Goal: Complete application form

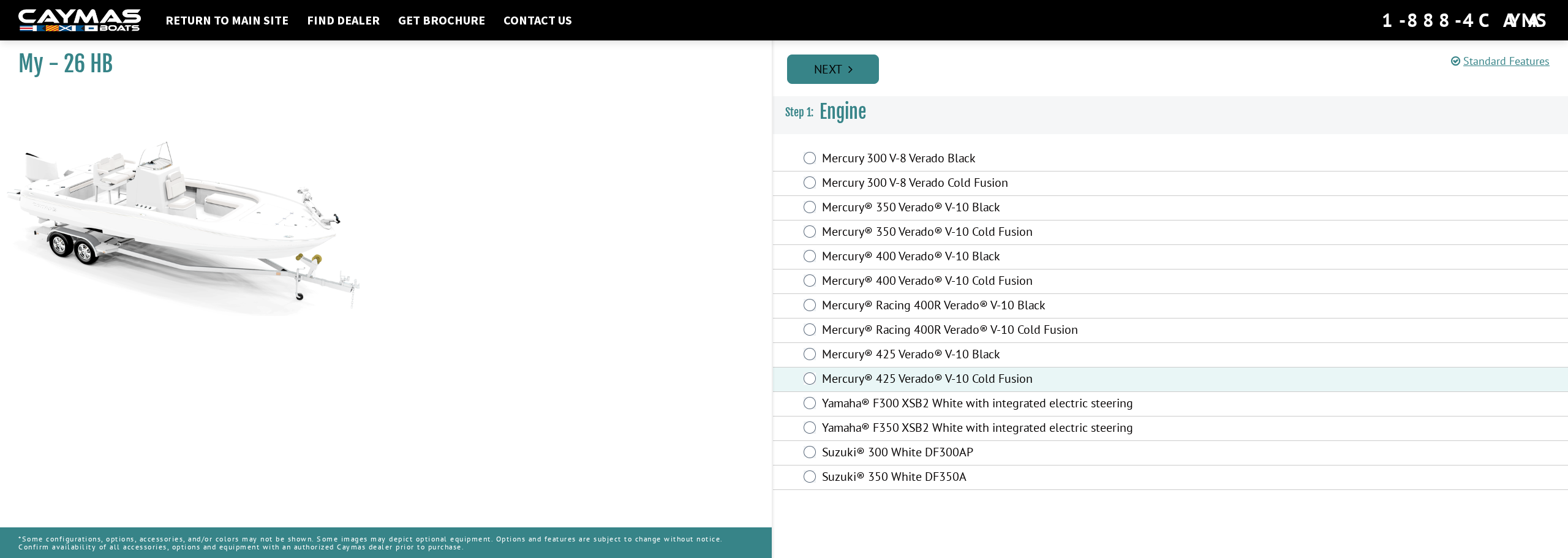
click at [835, 69] on link "Next" at bounding box center [833, 69] width 92 height 30
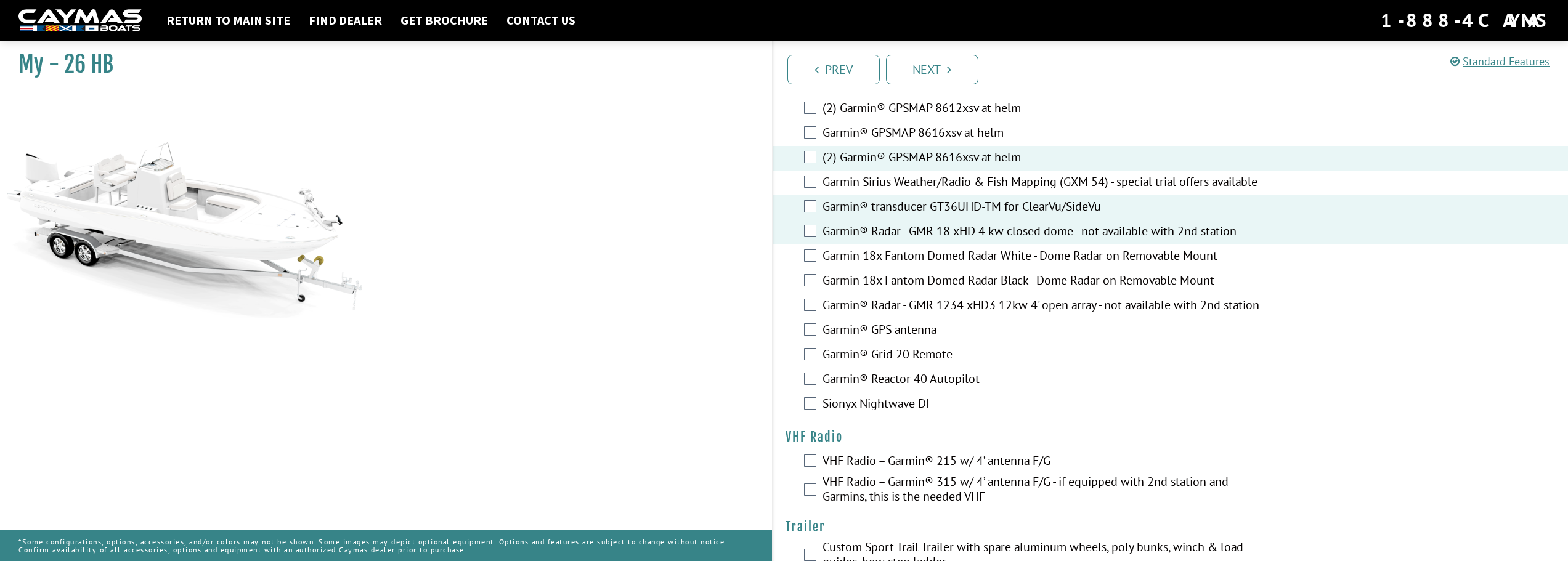
scroll to position [2750, 0]
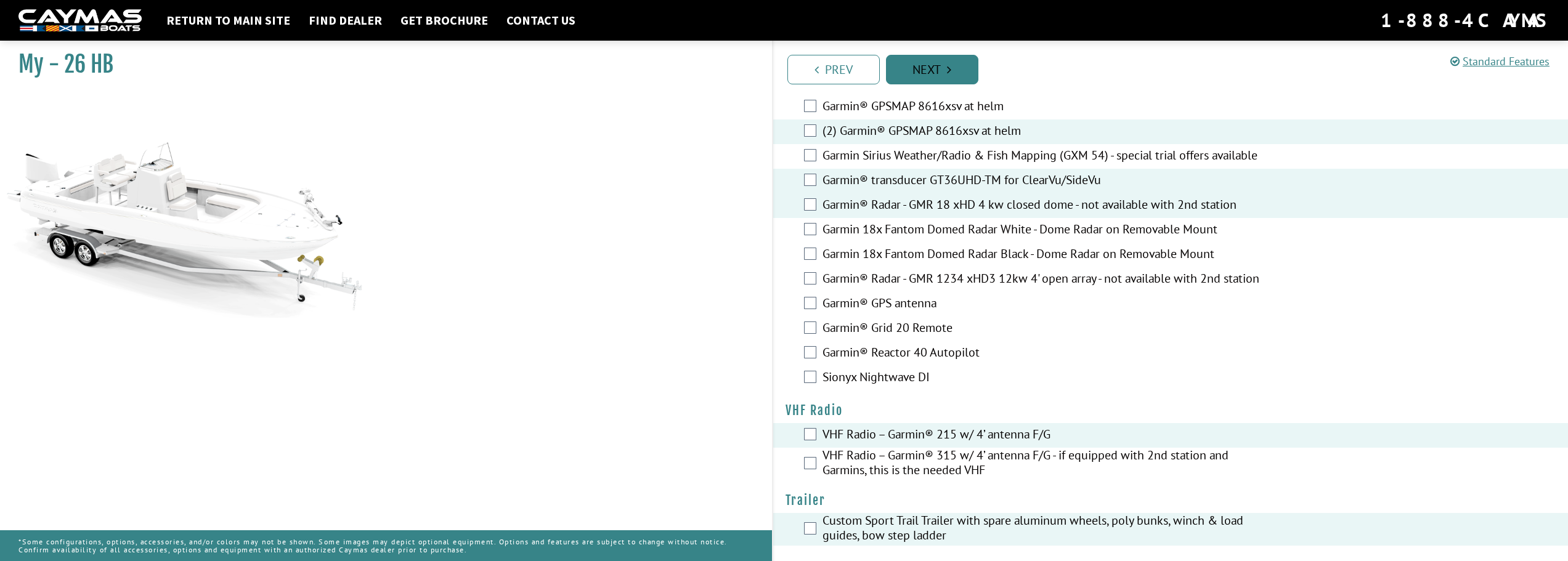
click at [929, 72] on link "Next" at bounding box center [932, 69] width 92 height 30
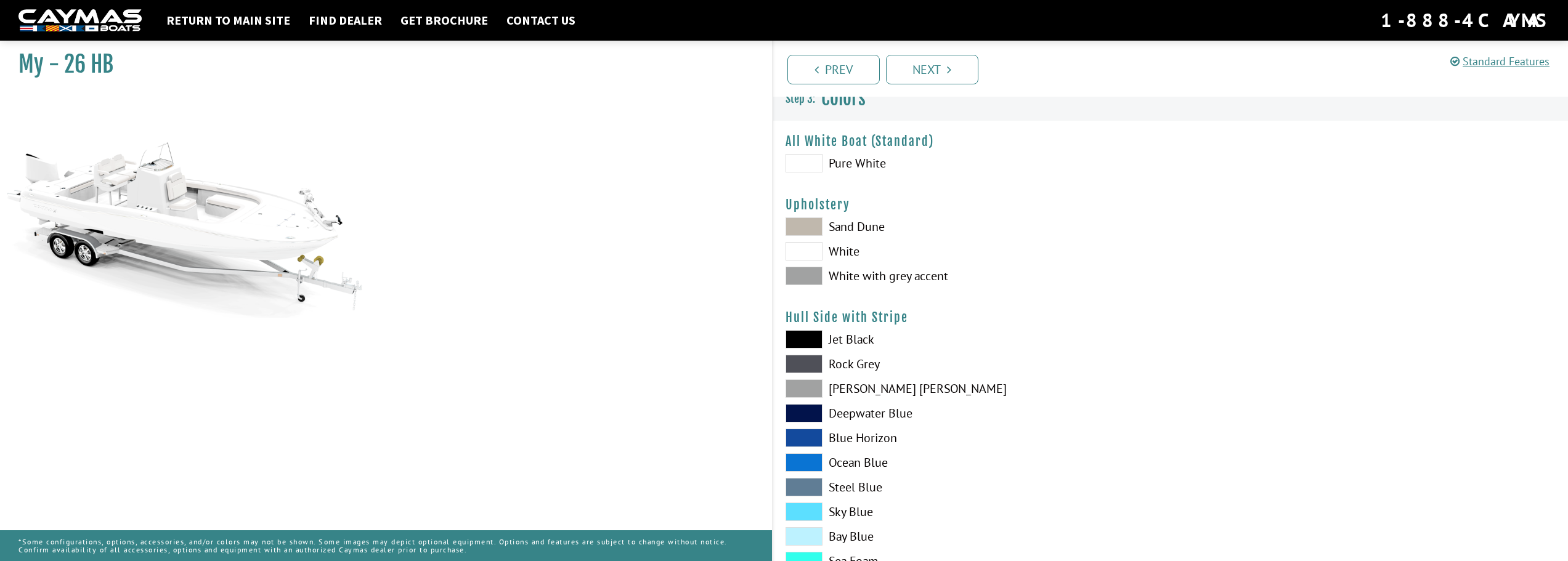
scroll to position [0, 0]
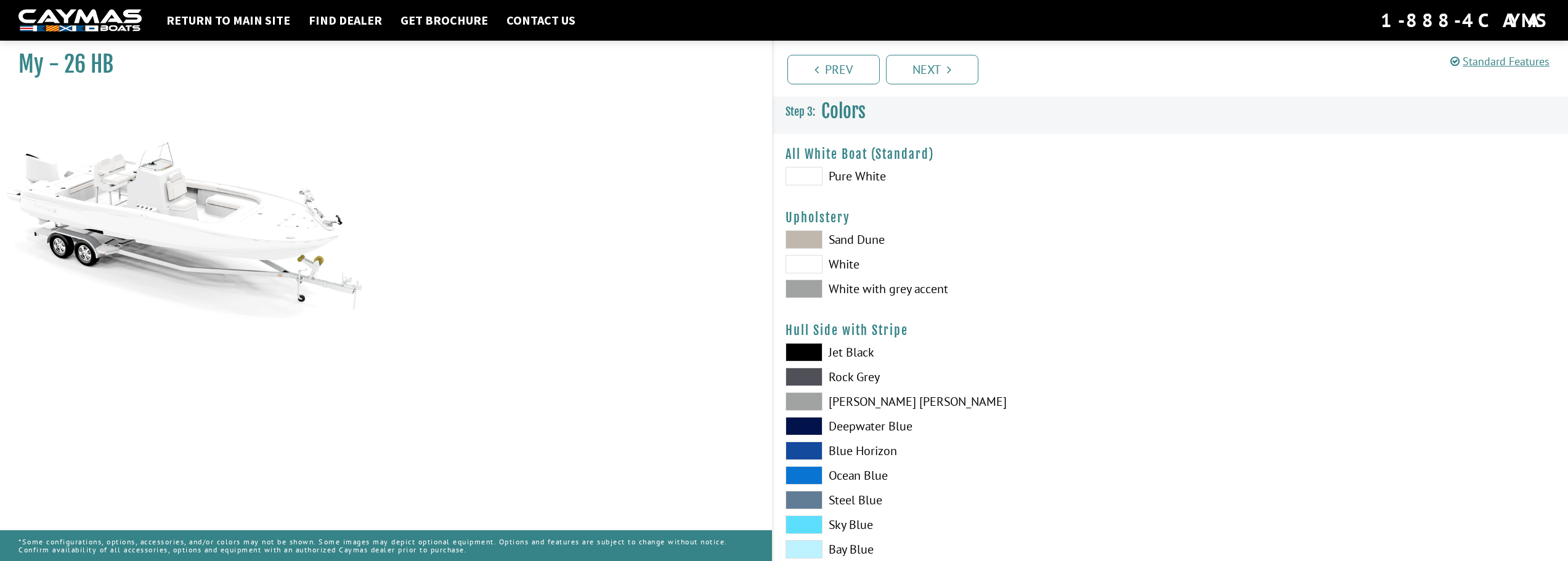
click at [813, 286] on span at bounding box center [804, 289] width 37 height 19
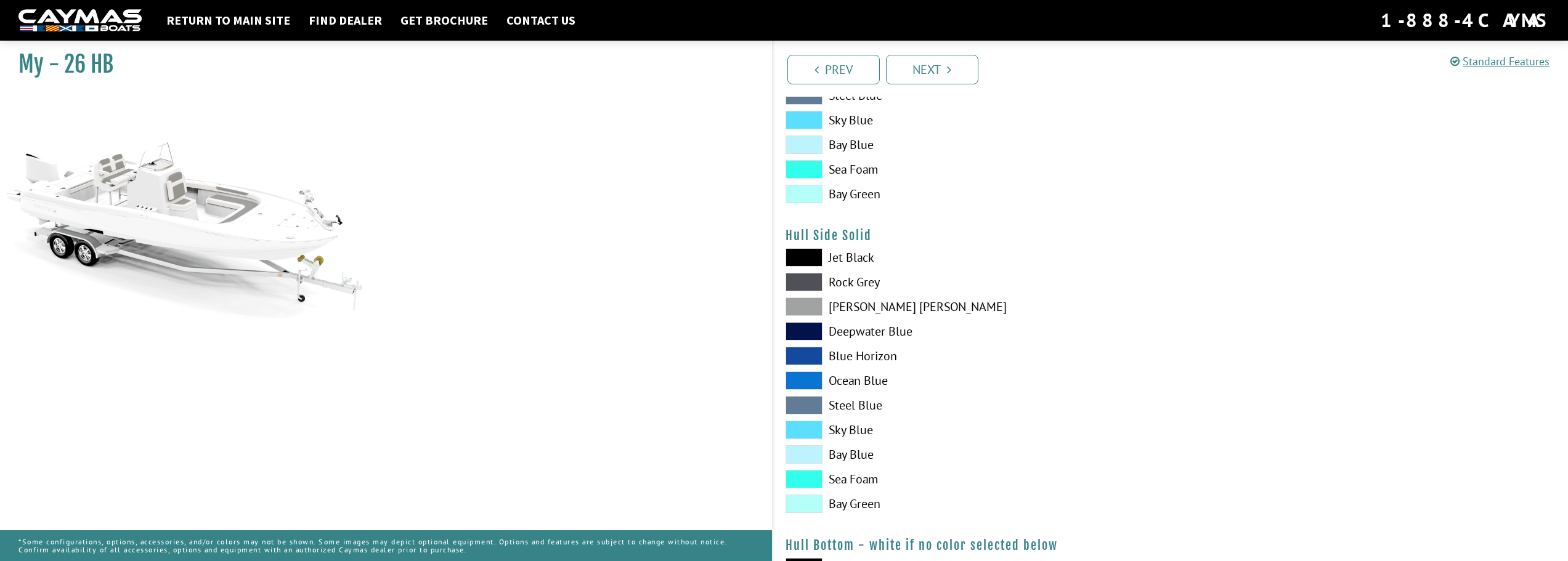
scroll to position [408, 0]
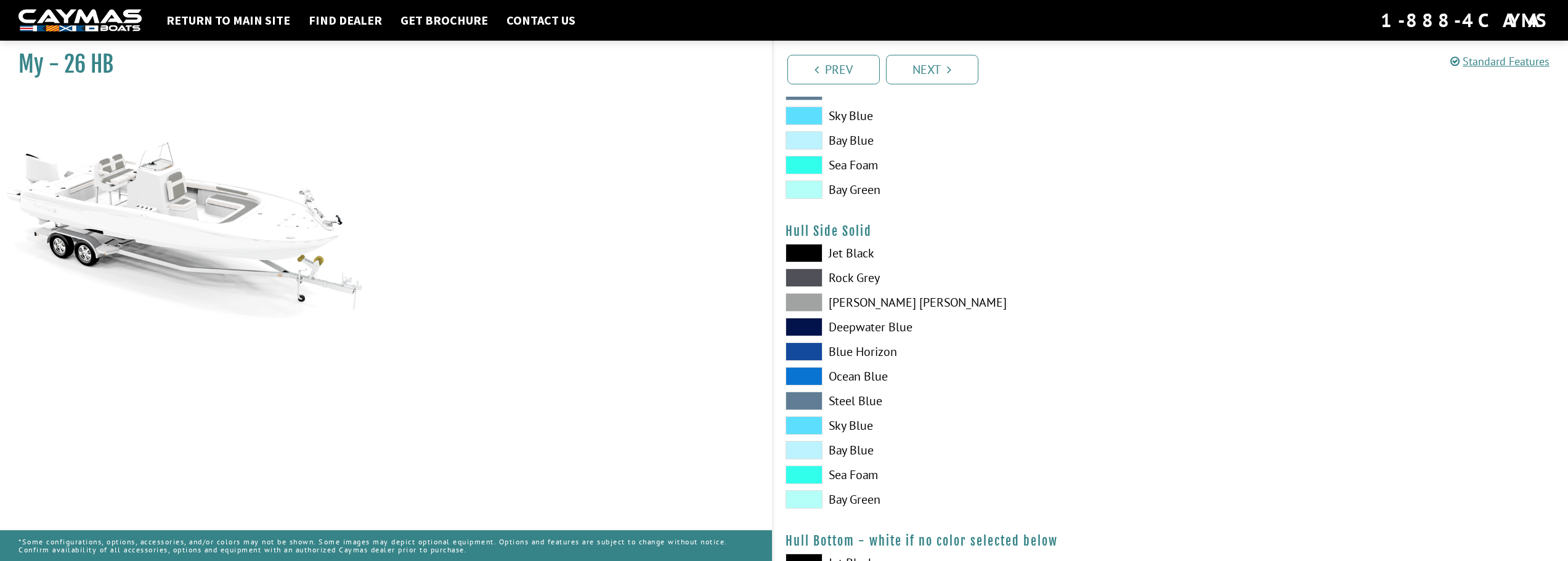
click at [804, 475] on span at bounding box center [804, 475] width 37 height 19
click at [803, 158] on span at bounding box center [804, 165] width 37 height 19
click at [810, 191] on span at bounding box center [804, 190] width 37 height 19
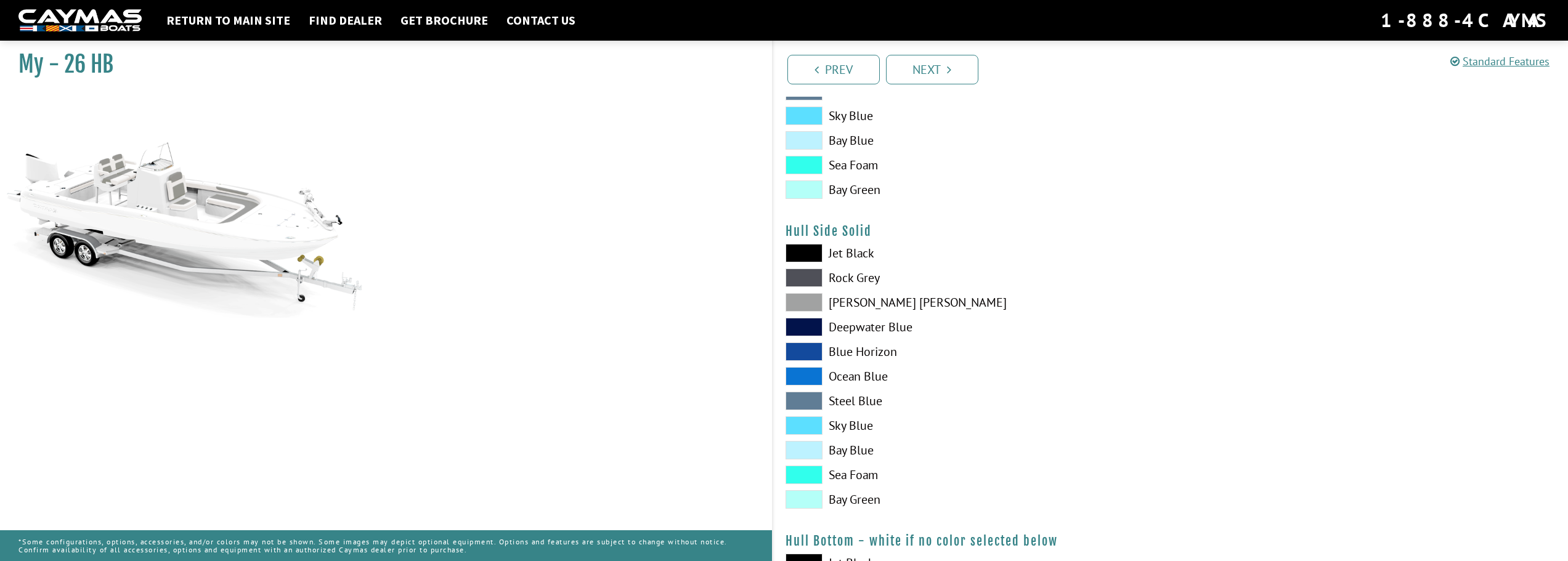
click at [810, 191] on span at bounding box center [804, 190] width 37 height 19
click at [808, 121] on span at bounding box center [804, 116] width 37 height 19
click at [810, 136] on span at bounding box center [804, 141] width 37 height 19
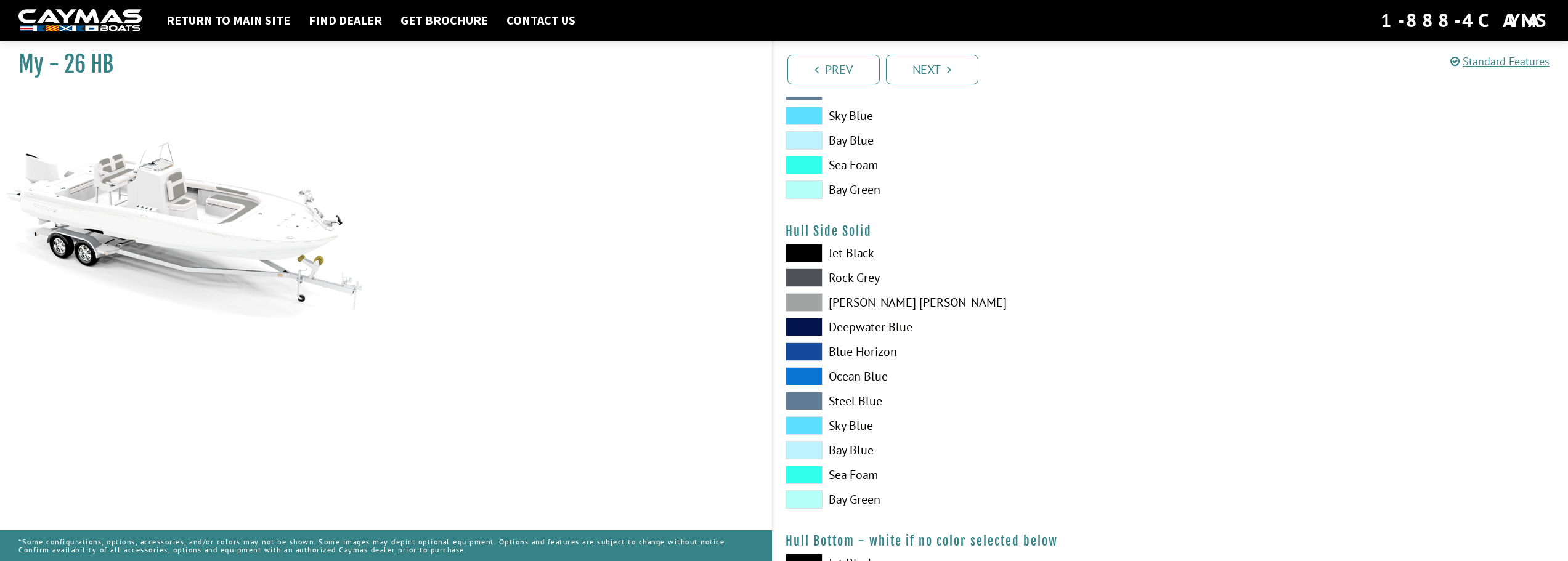
click at [812, 163] on span at bounding box center [804, 165] width 37 height 19
click at [806, 472] on span at bounding box center [804, 475] width 37 height 19
click at [808, 163] on span at bounding box center [804, 165] width 37 height 19
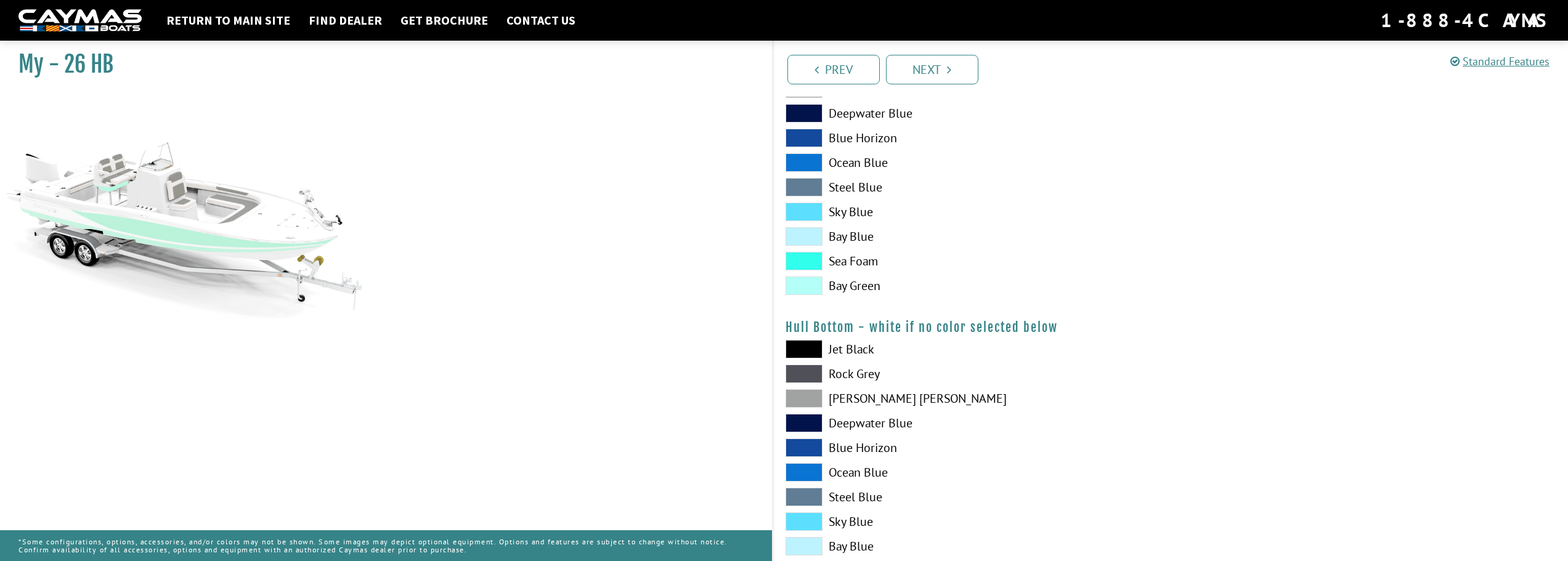
scroll to position [715, 0]
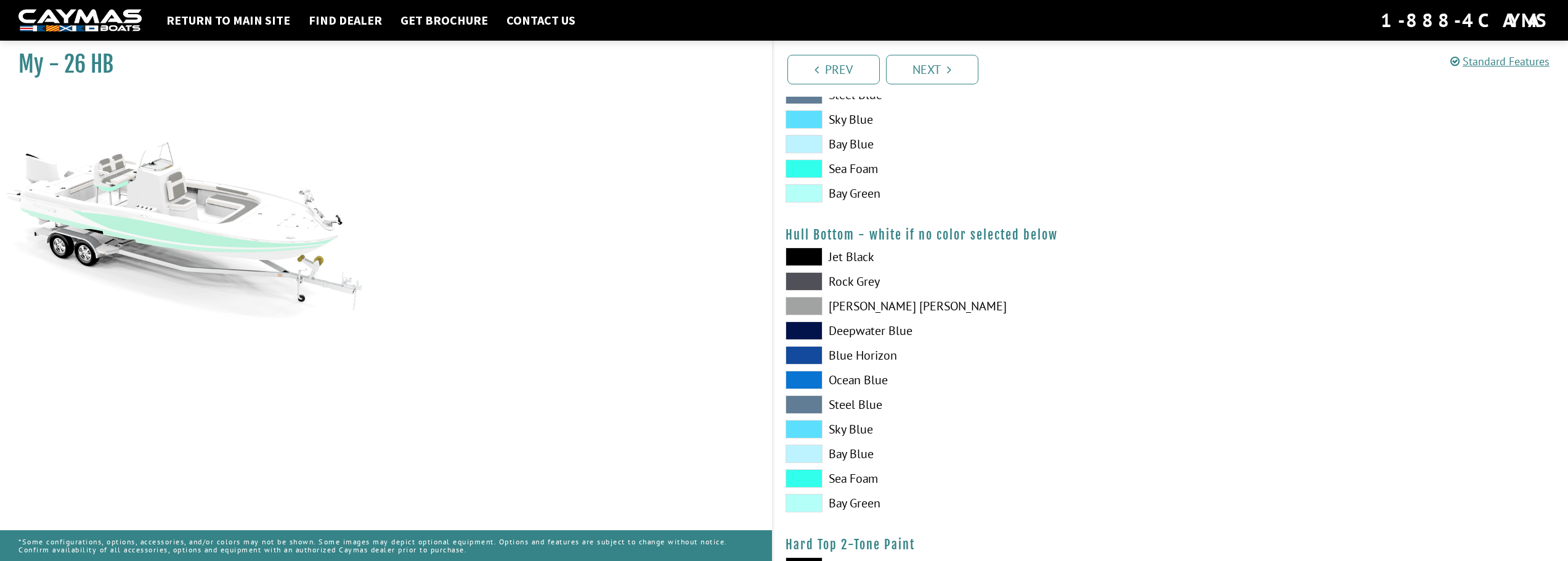
click at [814, 301] on span at bounding box center [804, 306] width 37 height 19
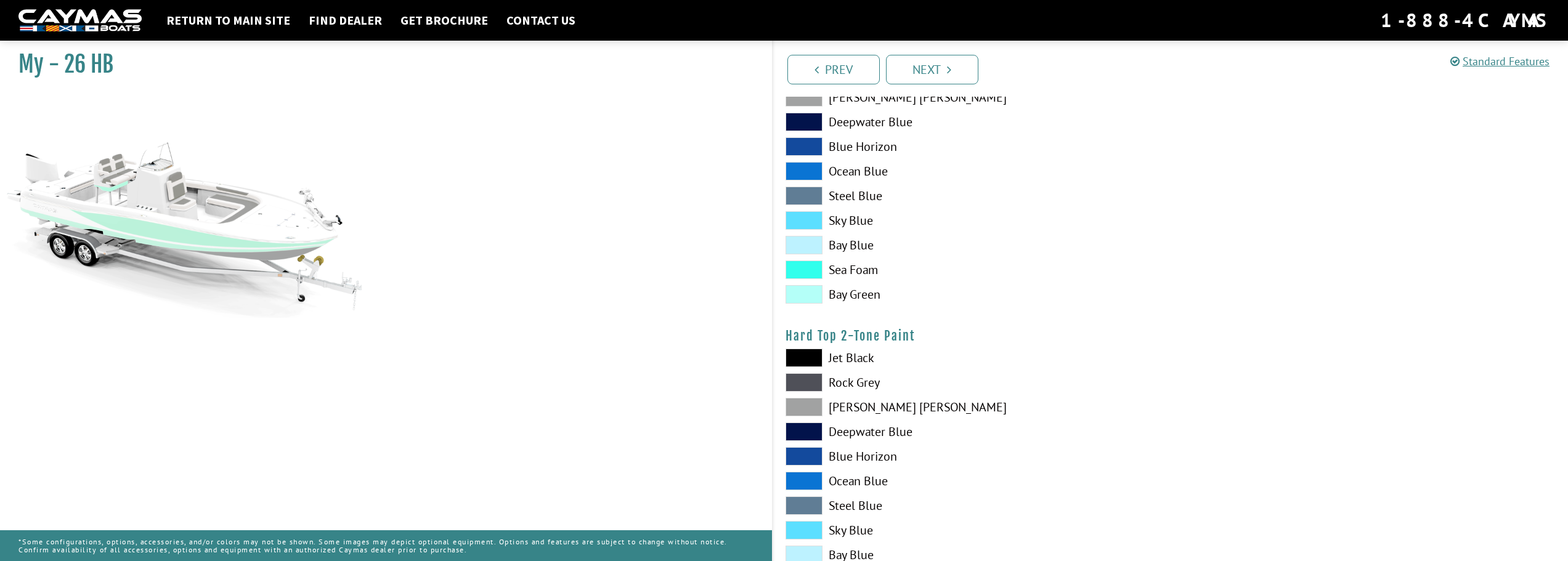
scroll to position [932, 0]
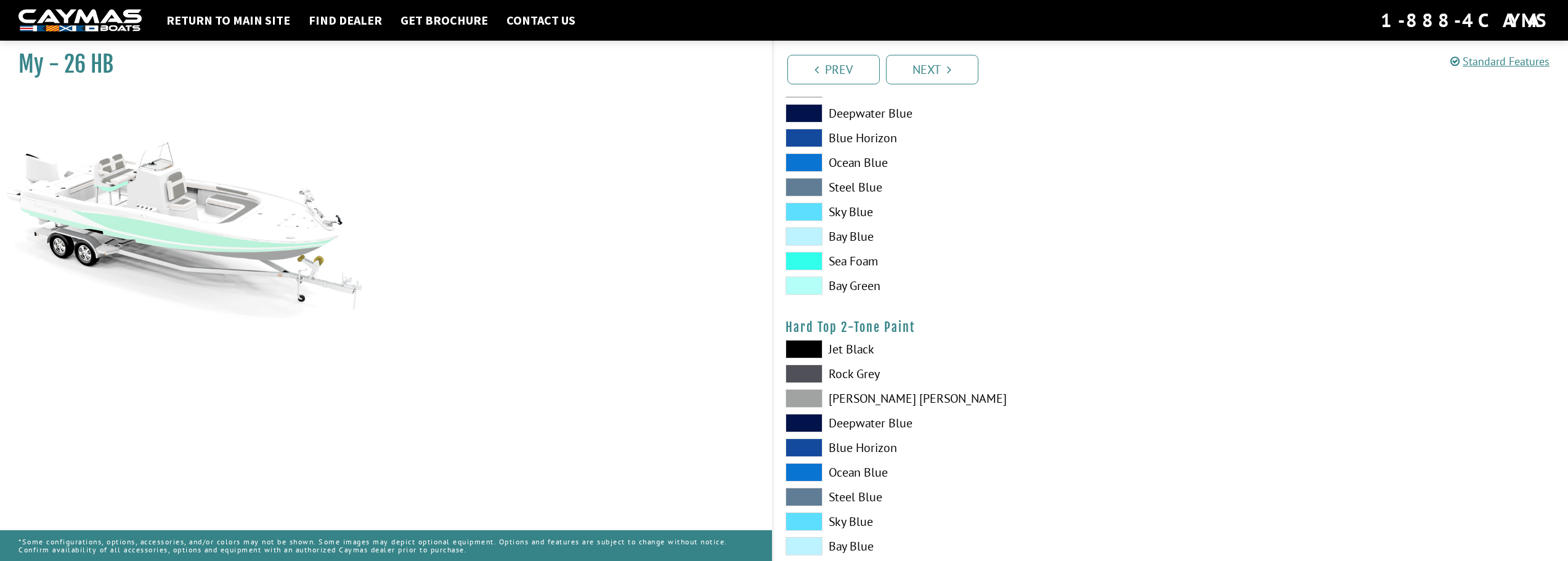
click at [815, 402] on span at bounding box center [804, 398] width 37 height 19
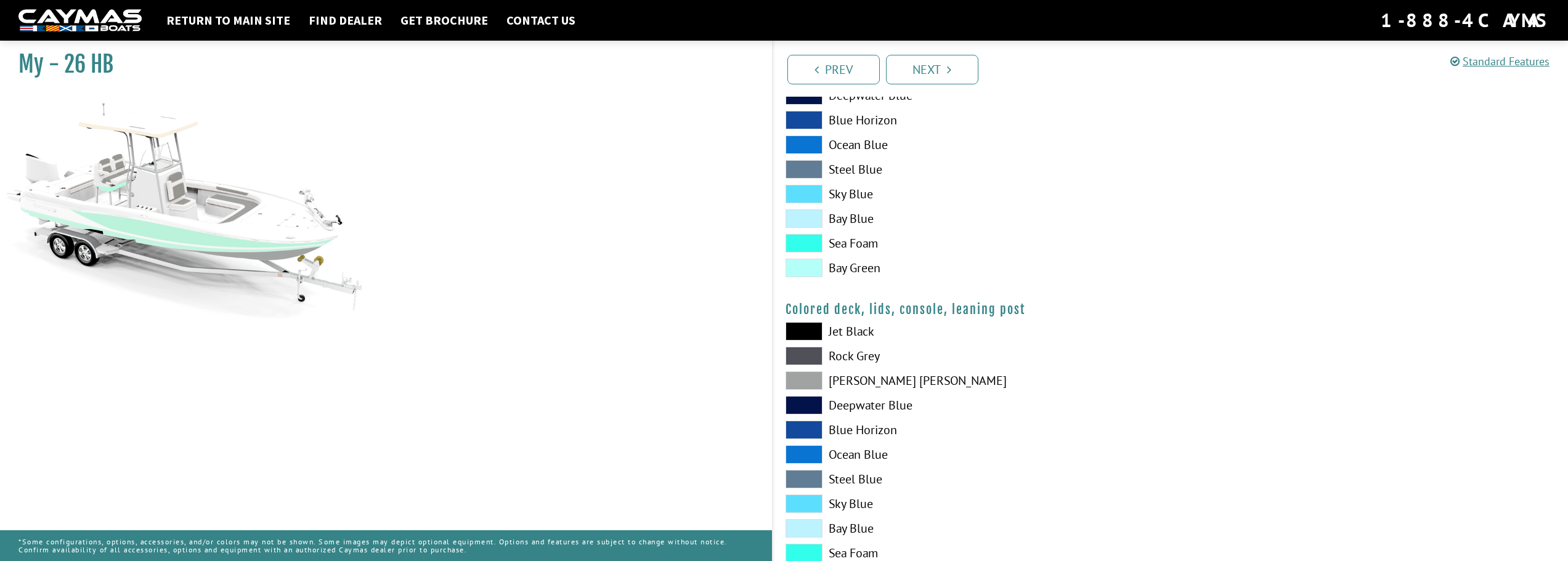
scroll to position [1291, 0]
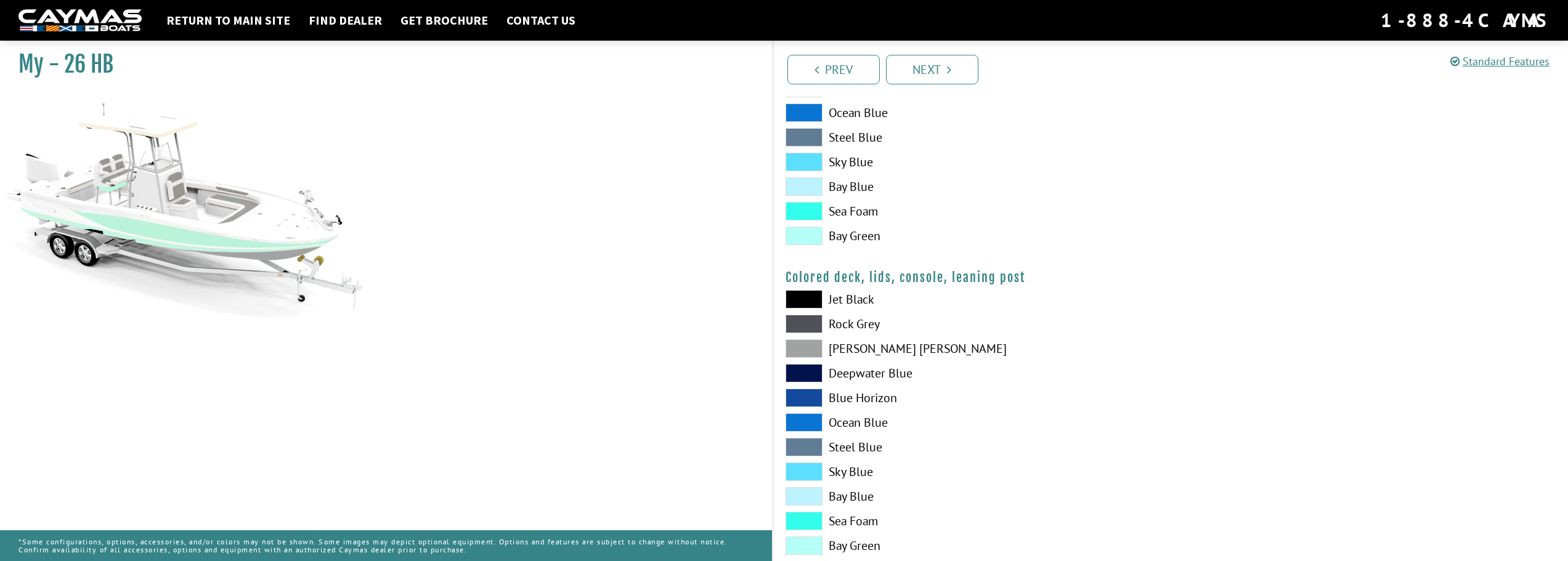
click at [812, 348] on span at bounding box center [804, 348] width 37 height 19
click at [811, 321] on span at bounding box center [804, 324] width 37 height 19
click at [812, 340] on span at bounding box center [804, 348] width 37 height 19
click at [814, 515] on span at bounding box center [804, 521] width 37 height 19
click at [817, 351] on span at bounding box center [804, 348] width 37 height 19
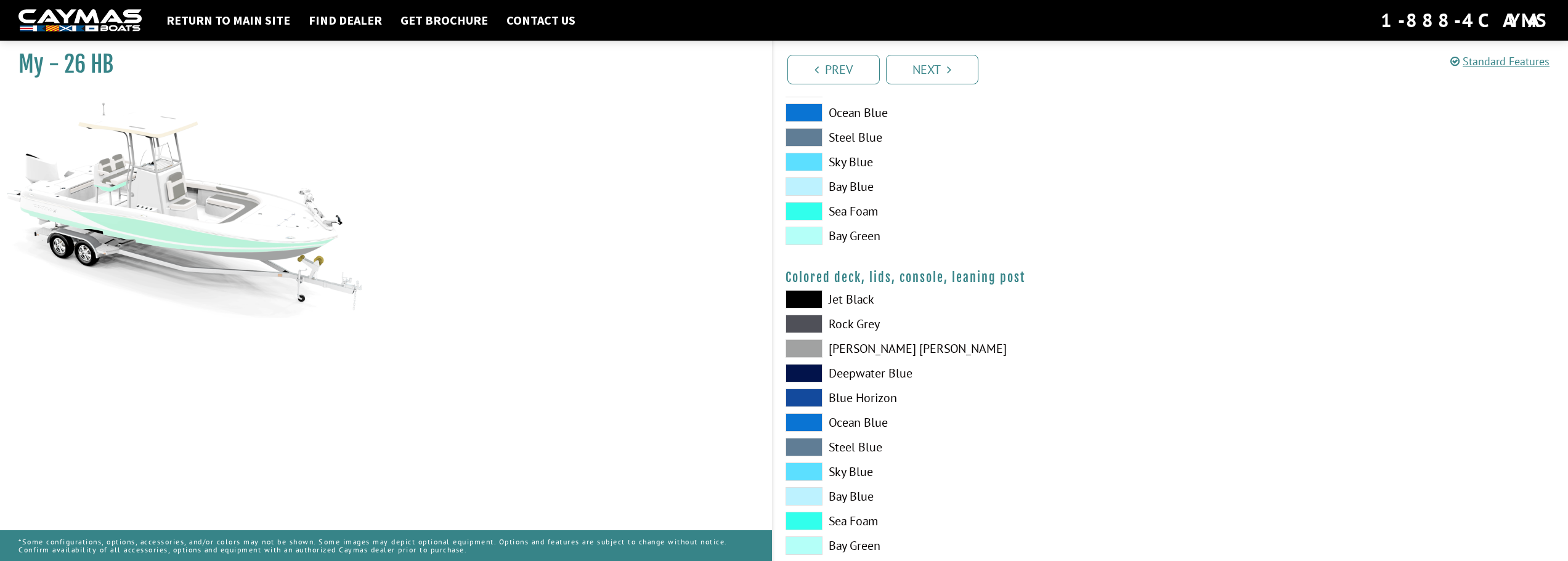
scroll to position [1322, 0]
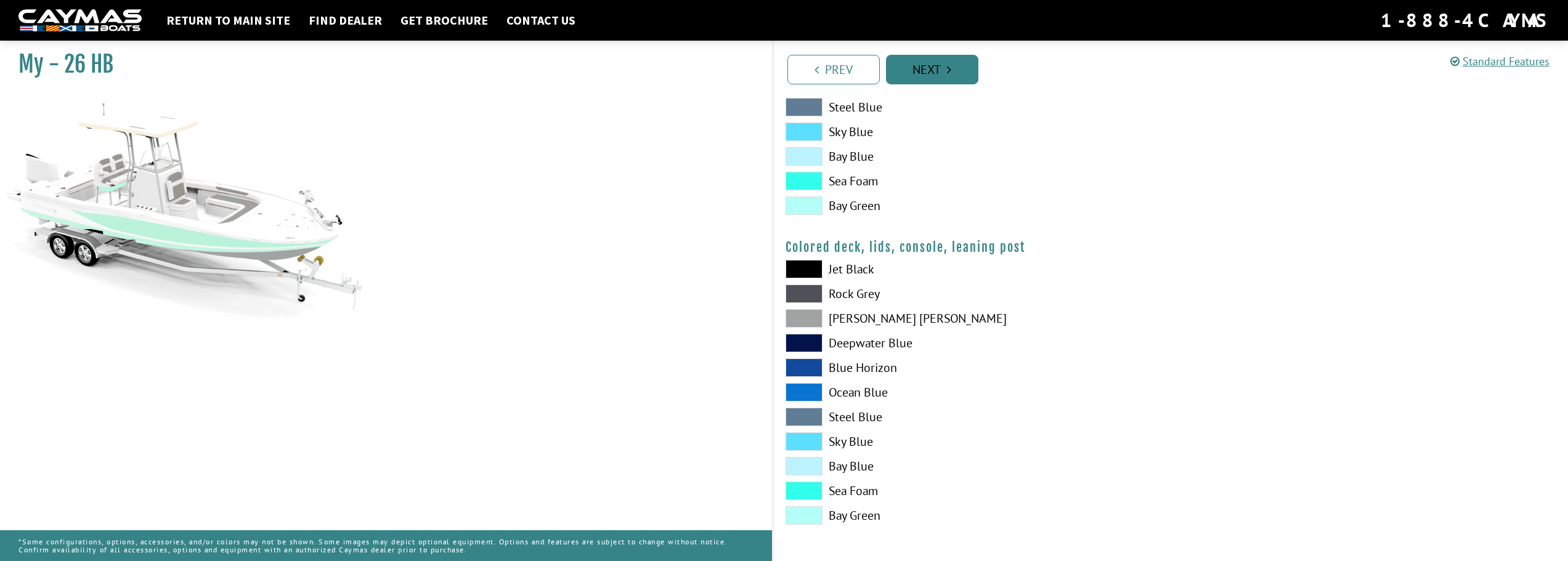
click at [946, 69] on link "Next" at bounding box center [932, 69] width 92 height 30
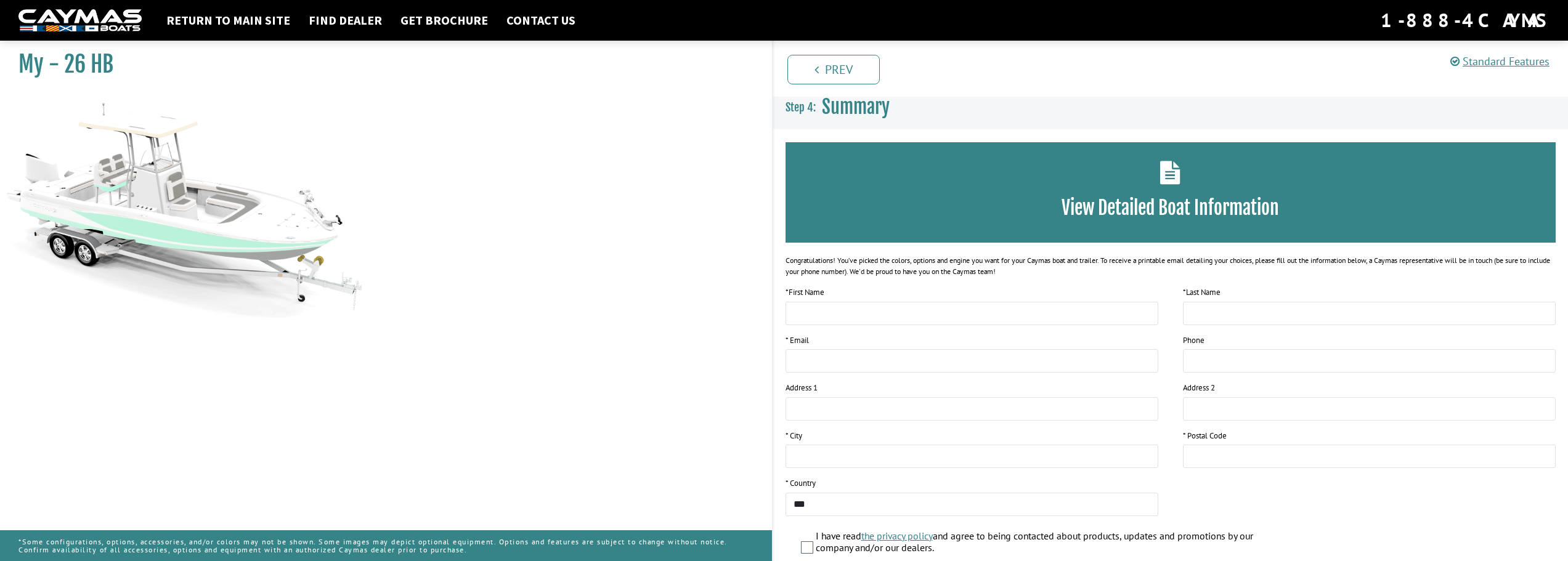
scroll to position [0, 0]
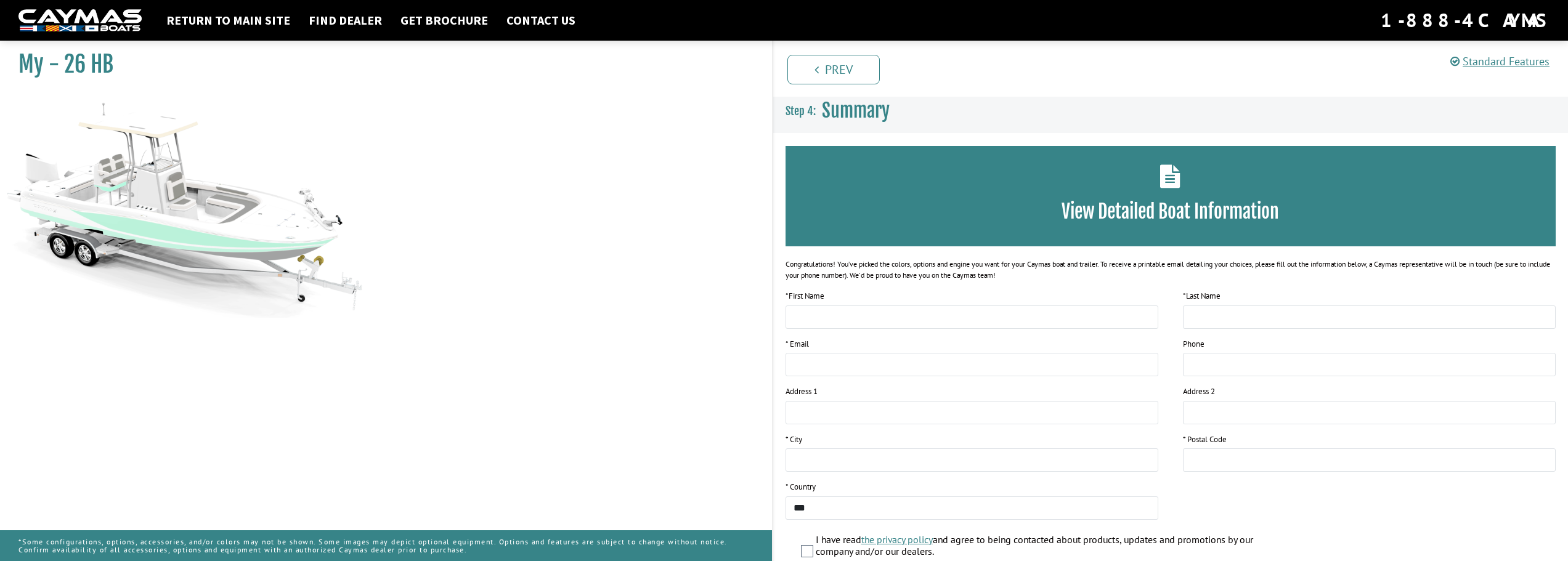
click at [1155, 191] on div "View Detailed Boat Information" at bounding box center [1170, 196] width 771 height 100
click at [1171, 189] on div "View Detailed Boat Information" at bounding box center [1170, 196] width 771 height 100
